Goal: Information Seeking & Learning: Learn about a topic

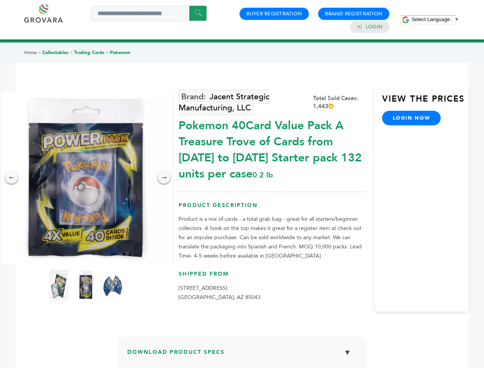
click at [435, 19] on span "Select Language" at bounding box center [431, 19] width 38 height 6
click at [86, 177] on img at bounding box center [86, 177] width 172 height 172
click at [0, 0] on div "×" at bounding box center [0, 0] width 0 height 0
click at [164, 177] on div "→" at bounding box center [164, 177] width 12 height 12
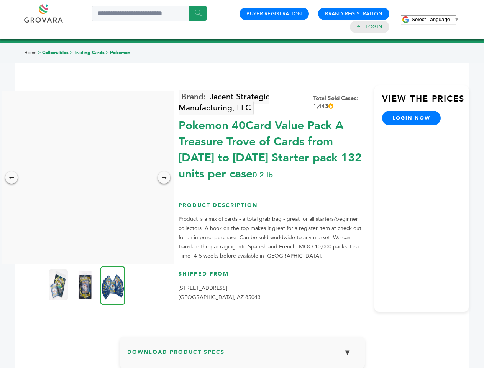
click at [59, 285] on img at bounding box center [58, 284] width 19 height 31
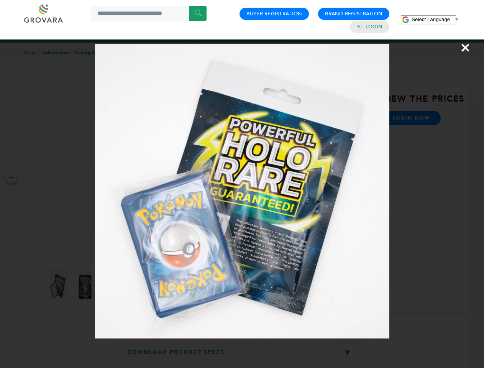
click at [86, 285] on div "×" at bounding box center [242, 184] width 484 height 368
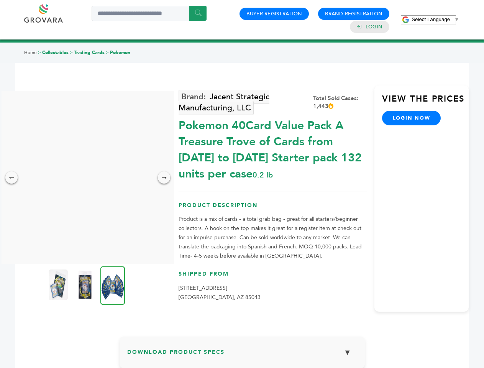
click at [113, 285] on img at bounding box center [112, 285] width 25 height 39
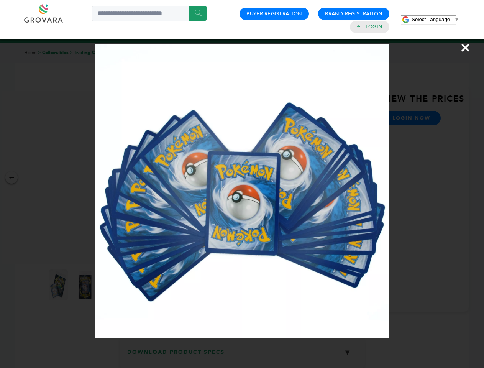
click at [242, 355] on div "×" at bounding box center [242, 184] width 484 height 368
